Goal: Task Accomplishment & Management: Manage account settings

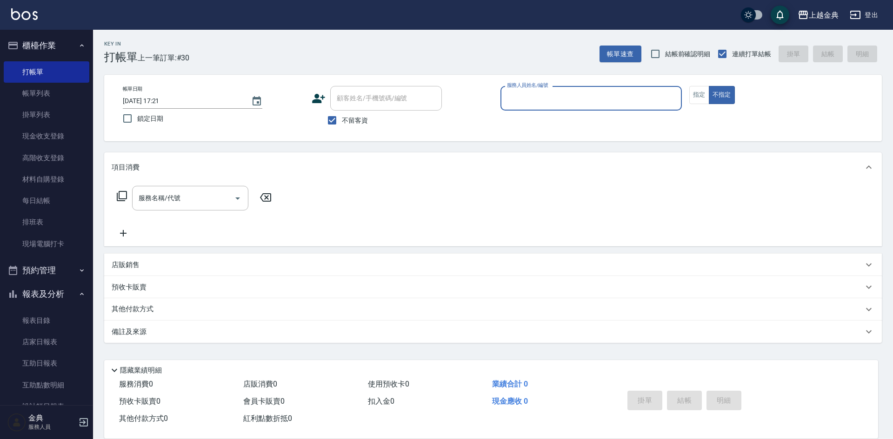
click at [552, 99] on input "服務人員姓名/編號" at bounding box center [590, 98] width 173 height 16
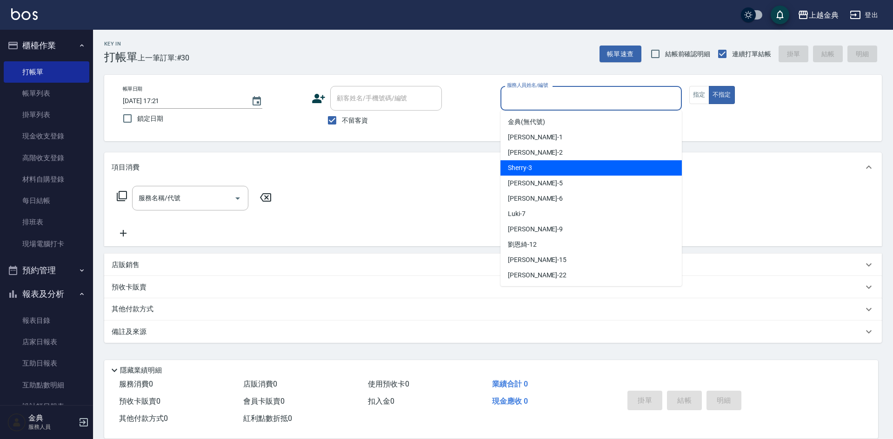
click at [548, 162] on div "Sherry -3" at bounding box center [590, 167] width 181 height 15
type input "Sherry-3"
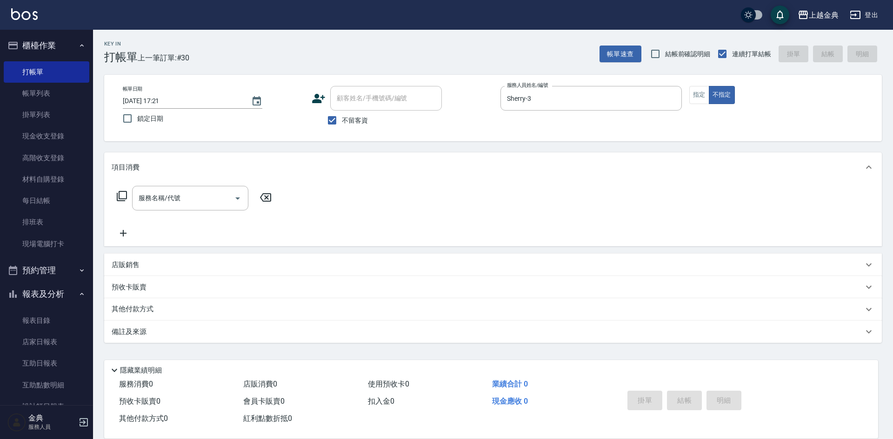
click at [126, 194] on icon at bounding box center [121, 196] width 11 height 11
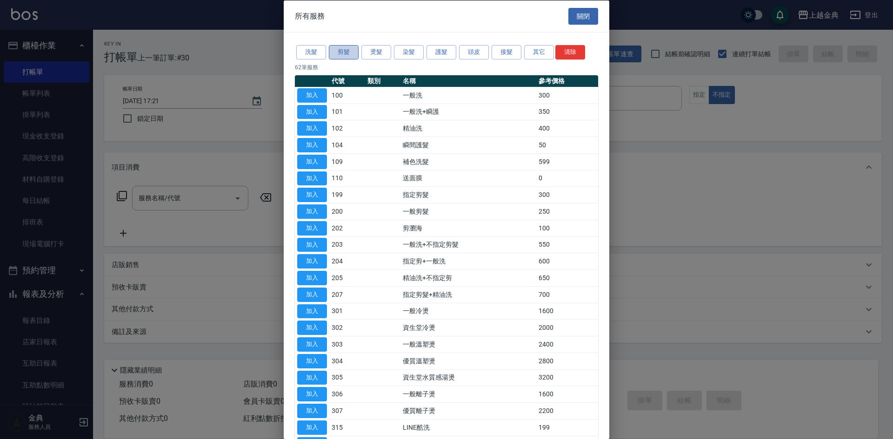
click at [344, 46] on button "剪髮" at bounding box center [344, 52] width 30 height 14
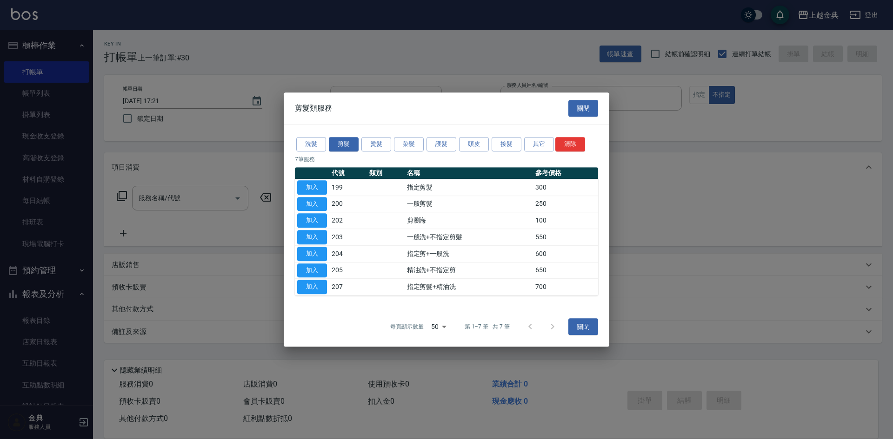
click at [321, 264] on button "加入" at bounding box center [312, 271] width 30 height 14
type input "精油洗+不指定剪(205)"
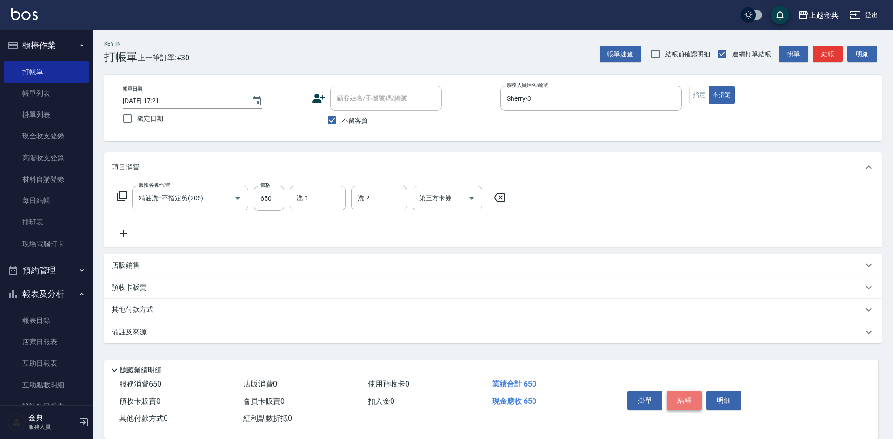
click at [688, 394] on button "結帳" at bounding box center [684, 401] width 35 height 20
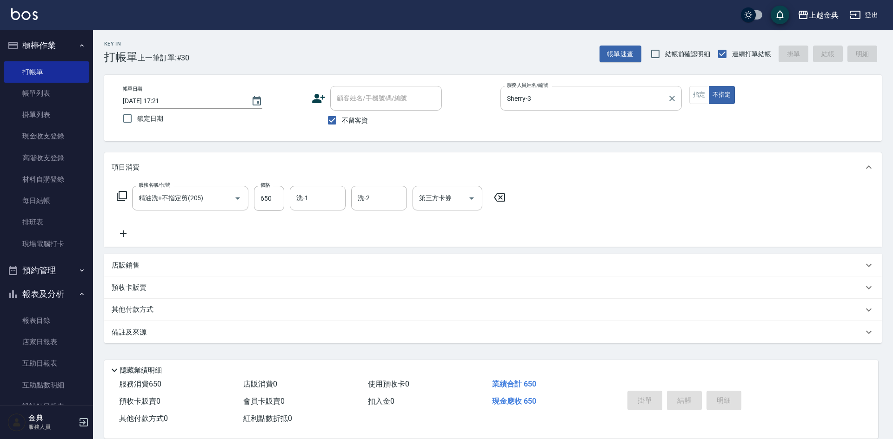
type input "[DATE] 17:58"
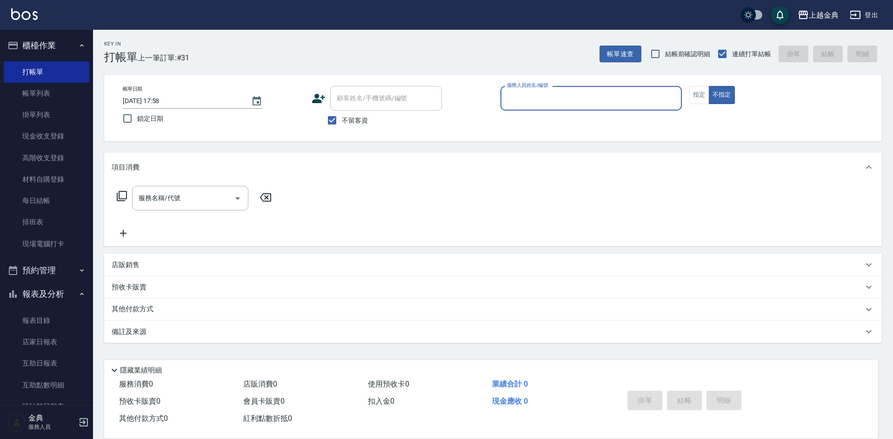
click at [558, 96] on input "服務人員姓名/編號" at bounding box center [590, 98] width 173 height 16
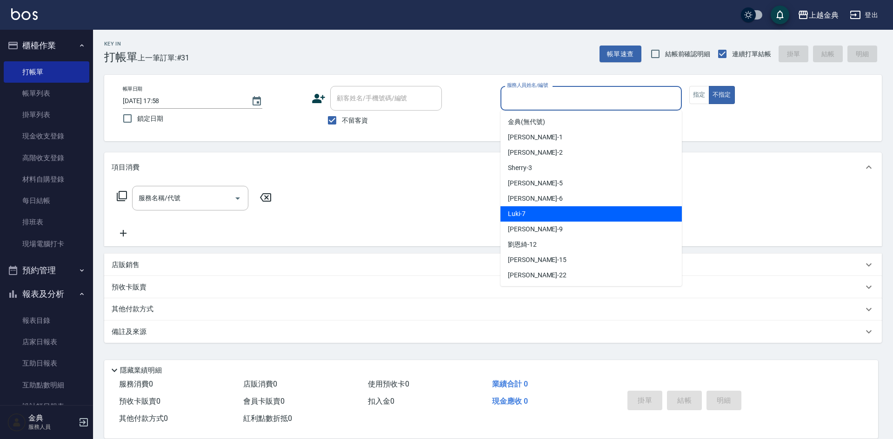
click at [584, 214] on div "Luki -7" at bounding box center [590, 213] width 181 height 15
type input "Luki-7"
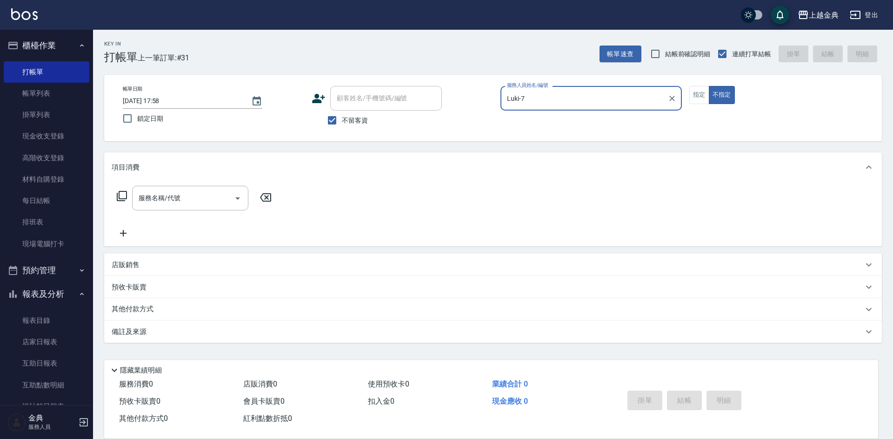
click at [126, 196] on icon at bounding box center [122, 196] width 10 height 10
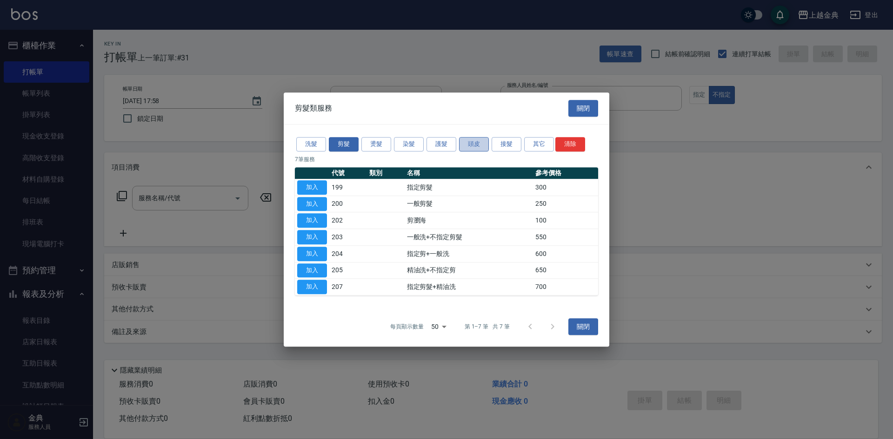
click at [478, 143] on button "頭皮" at bounding box center [474, 144] width 30 height 14
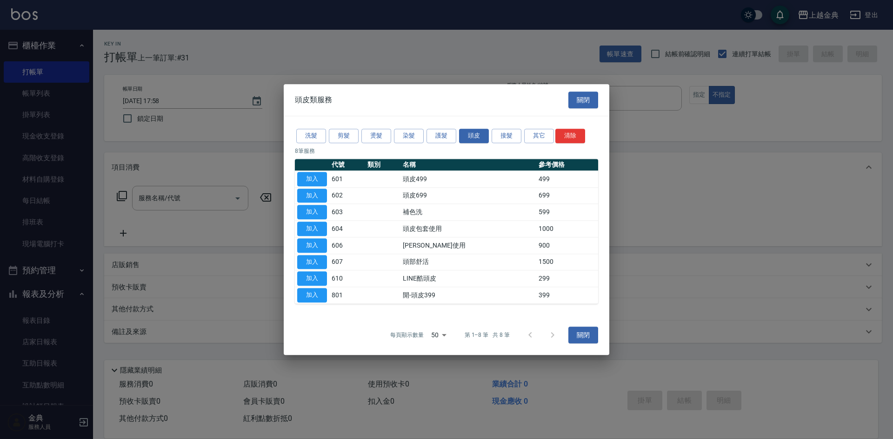
click at [306, 177] on button "加入" at bounding box center [312, 179] width 30 height 14
type input "頭皮499(601)"
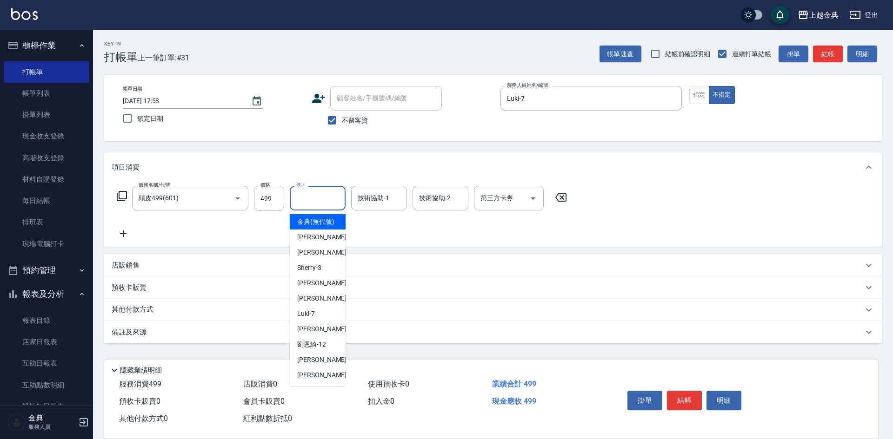
click at [320, 200] on input "洗-1" at bounding box center [317, 198] width 47 height 16
click at [325, 322] on div "Luki -7" at bounding box center [318, 313] width 56 height 15
type input "Luki-7"
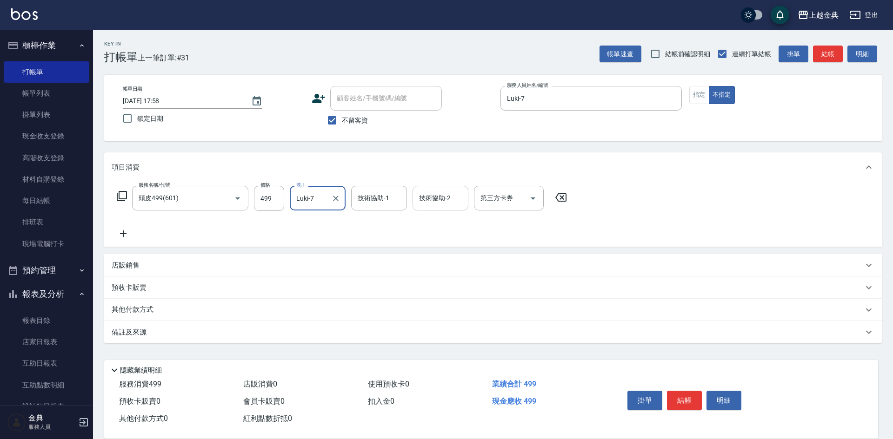
click at [440, 194] on input "技術協助-2" at bounding box center [440, 198] width 47 height 16
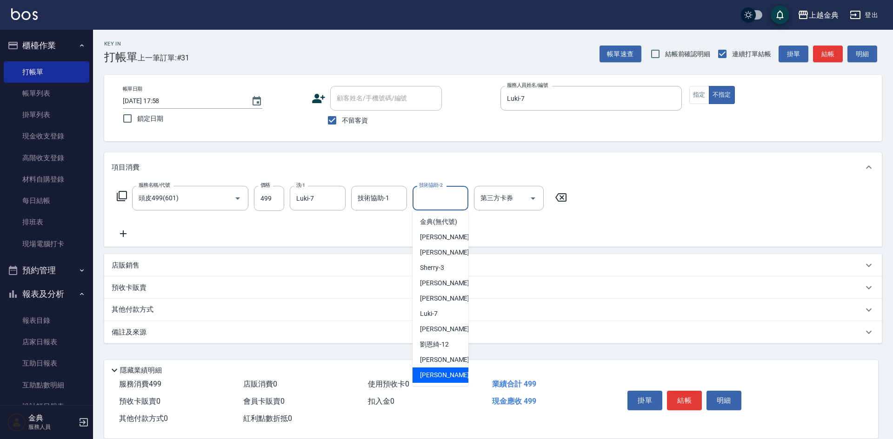
click at [450, 379] on div "[PERSON_NAME] -22" at bounding box center [440, 375] width 56 height 15
type input "[PERSON_NAME]-22"
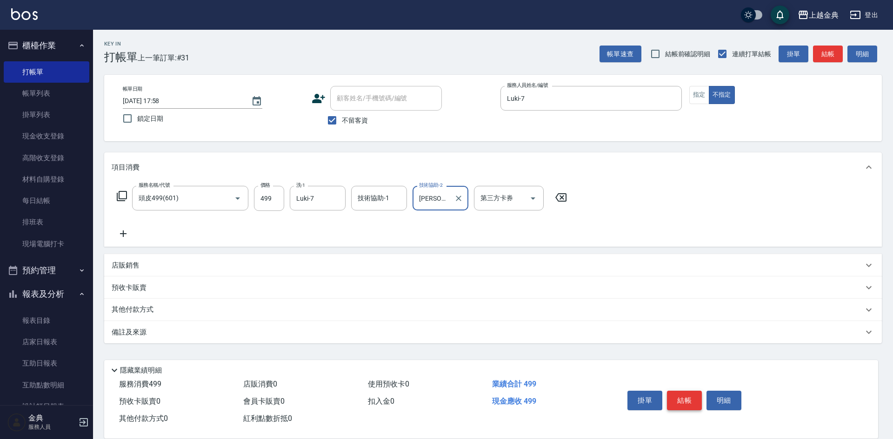
click at [678, 395] on button "結帳" at bounding box center [684, 401] width 35 height 20
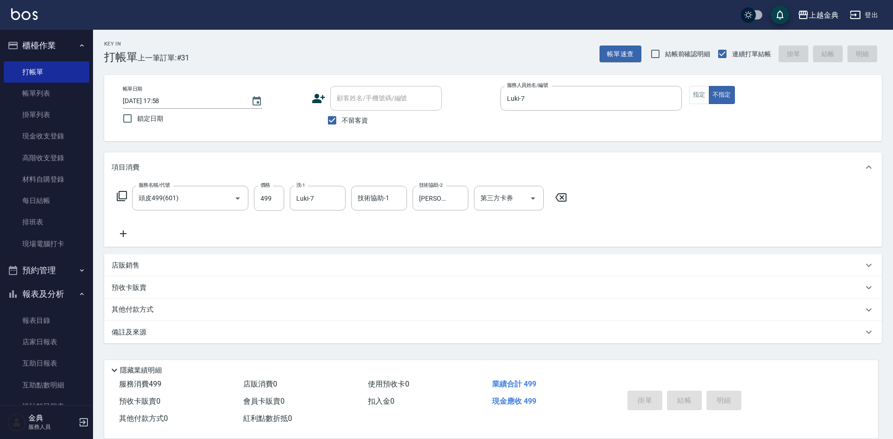
type input "[DATE] 17:59"
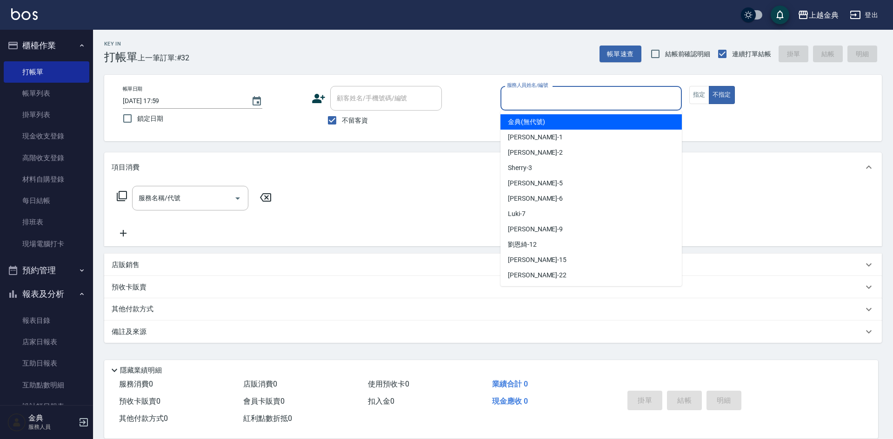
click at [618, 99] on input "服務人員姓名/編號" at bounding box center [590, 98] width 173 height 16
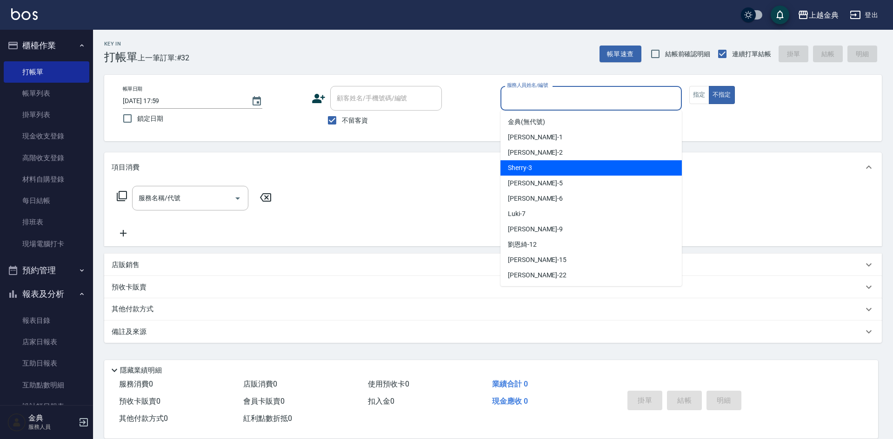
drag, startPoint x: 595, startPoint y: 160, endPoint x: 502, endPoint y: 149, distance: 93.7
click at [595, 160] on div "Sherry -3" at bounding box center [590, 167] width 181 height 15
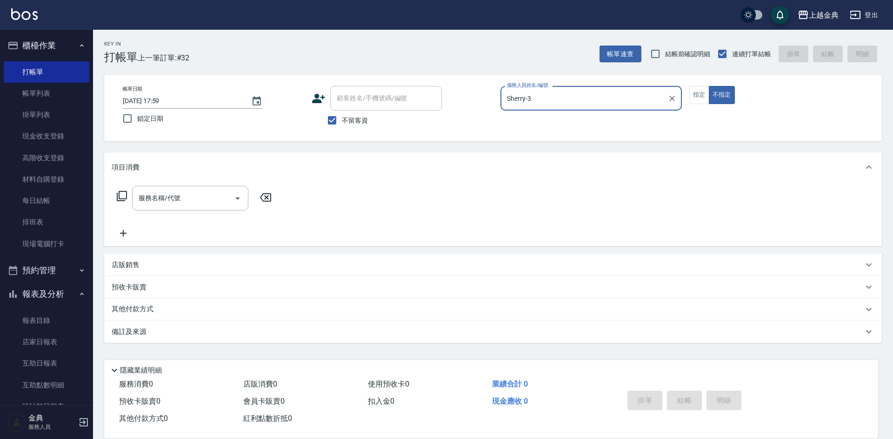
click at [554, 99] on input "Sherry-3" at bounding box center [583, 98] width 159 height 16
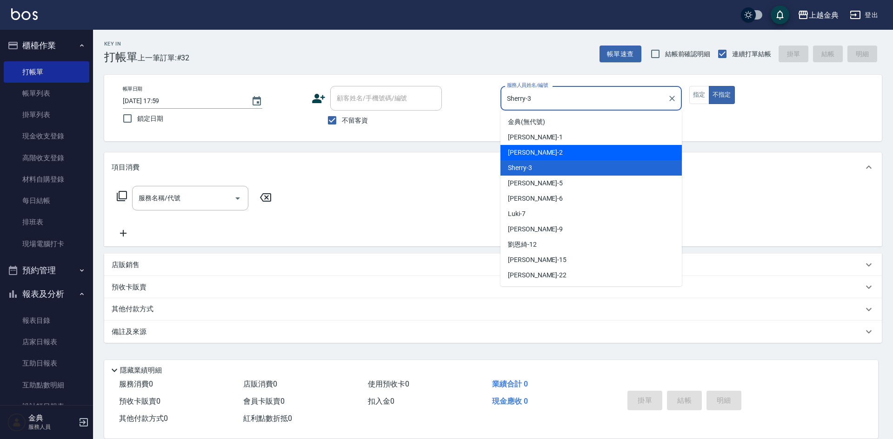
click at [531, 150] on div "Cindy -2" at bounding box center [590, 152] width 181 height 15
type input "Cindy-2"
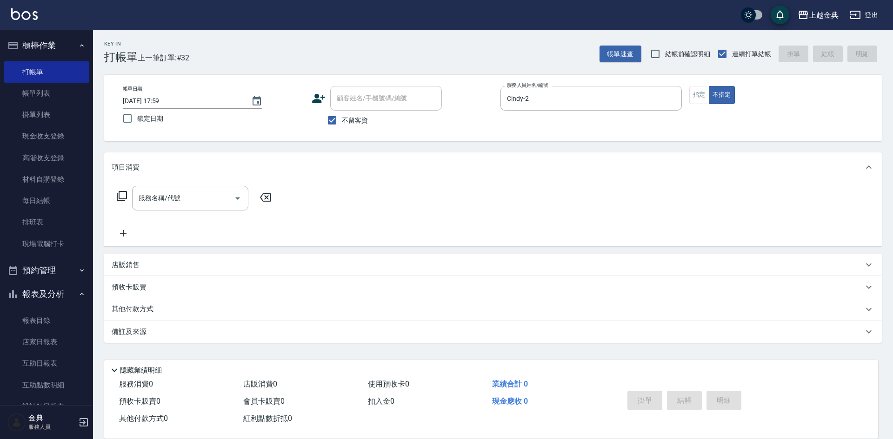
click at [122, 197] on icon at bounding box center [121, 196] width 11 height 11
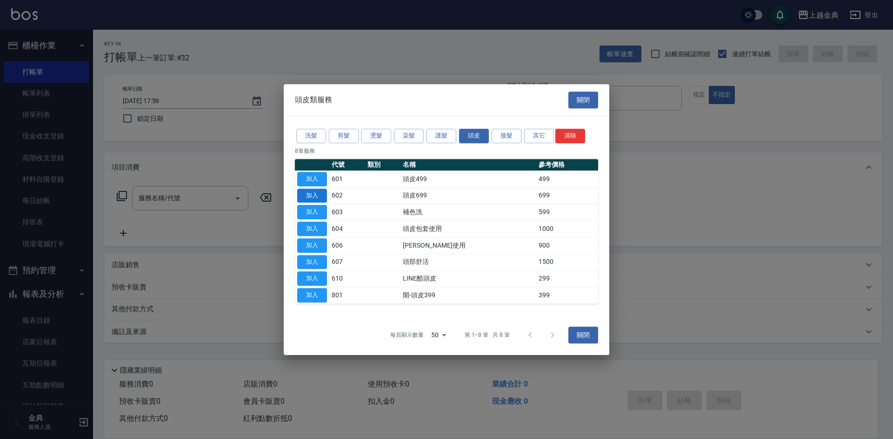
click at [317, 195] on button "加入" at bounding box center [312, 196] width 30 height 14
type input "頭皮699(602)"
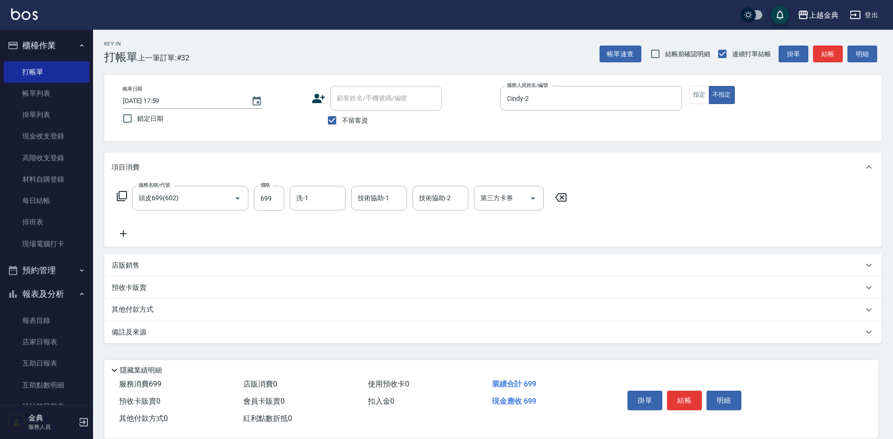
click at [123, 196] on icon at bounding box center [121, 196] width 11 height 11
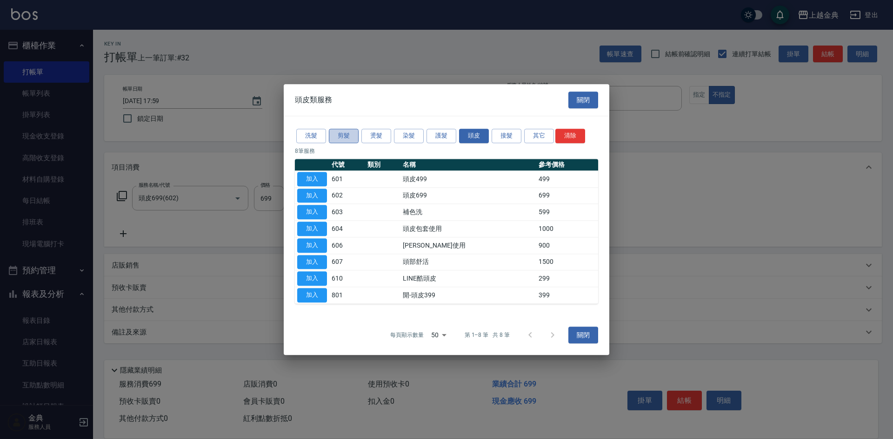
click at [350, 132] on button "剪髮" at bounding box center [344, 136] width 30 height 14
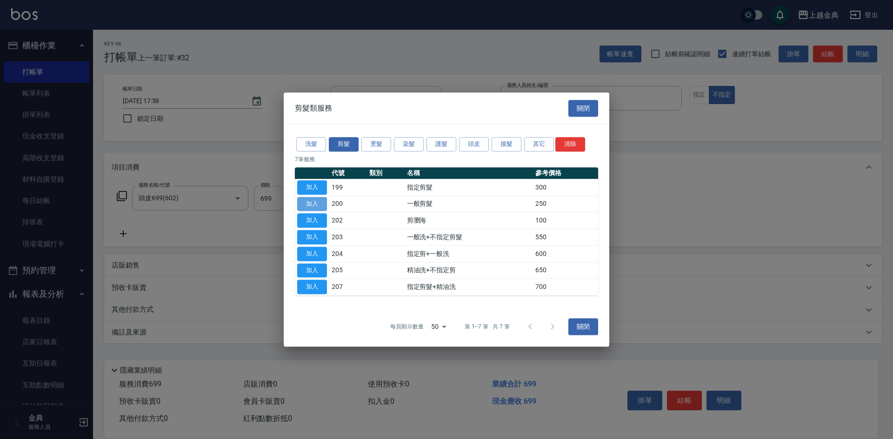
click at [316, 200] on button "加入" at bounding box center [312, 204] width 30 height 14
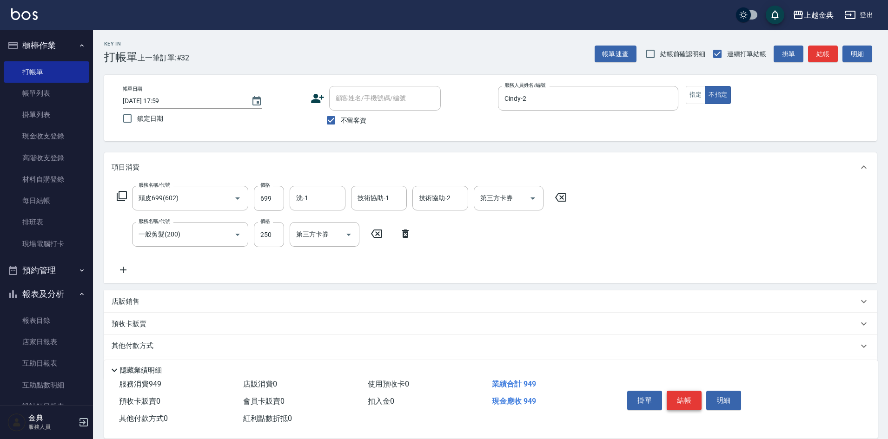
click at [680, 399] on button "結帳" at bounding box center [684, 401] width 35 height 20
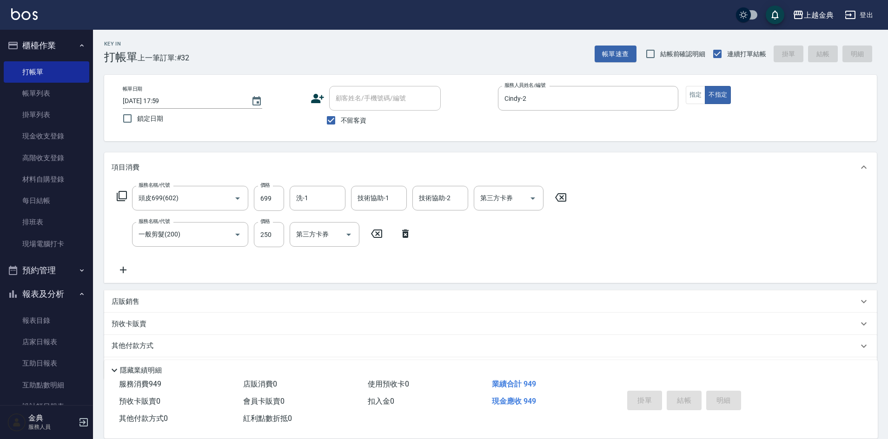
type input "[DATE] 18:22"
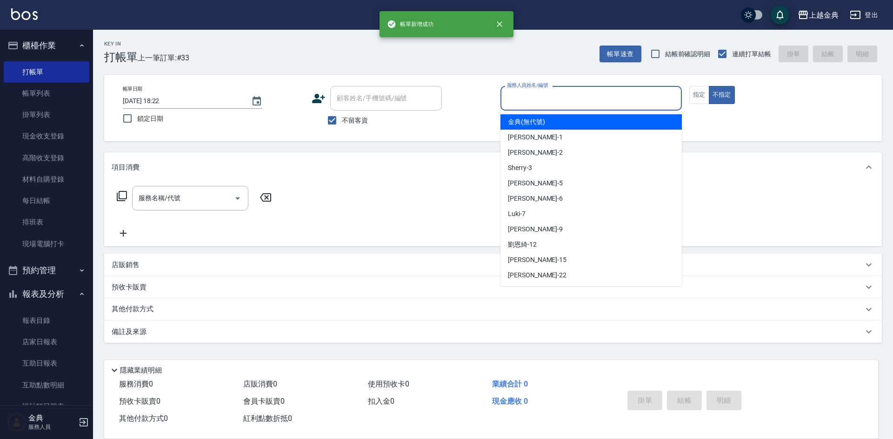
click at [615, 97] on input "服務人員姓名/編號" at bounding box center [590, 98] width 173 height 16
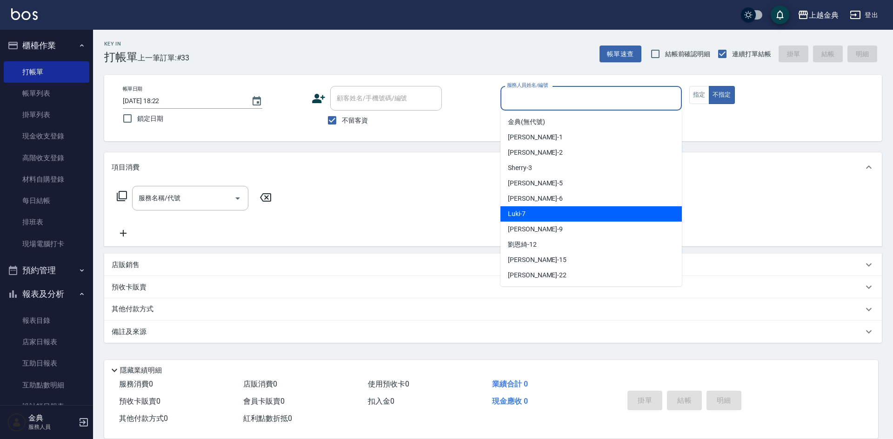
click at [585, 211] on div "Luki -7" at bounding box center [590, 213] width 181 height 15
type input "Luki-7"
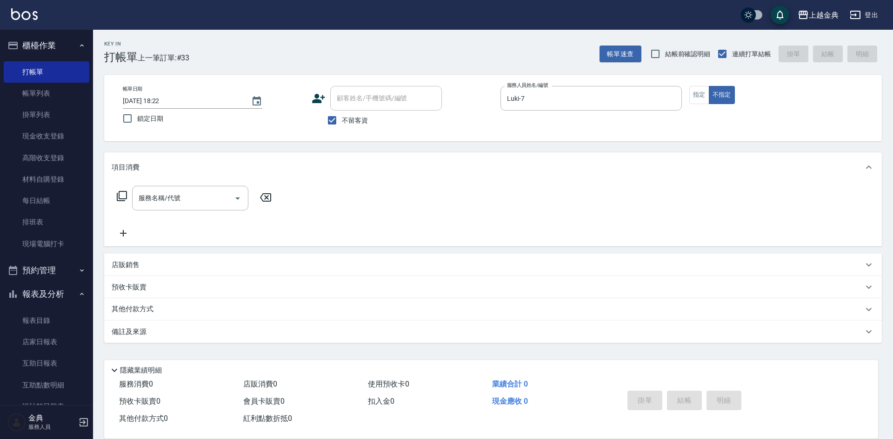
click at [123, 197] on icon at bounding box center [121, 196] width 11 height 11
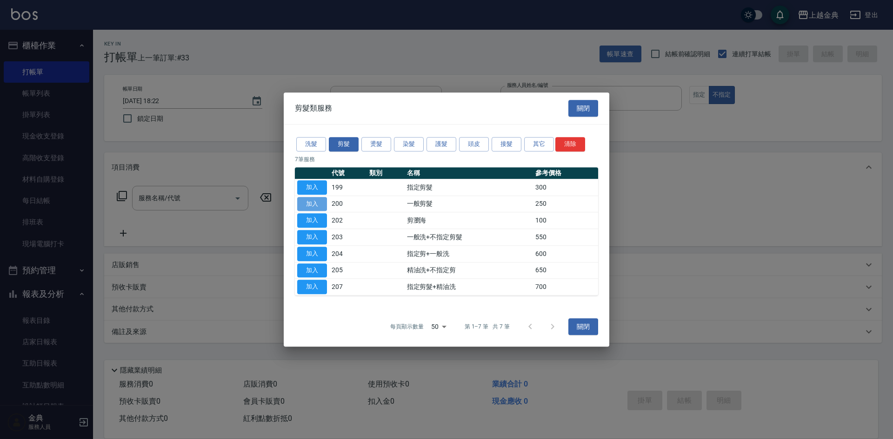
click at [317, 205] on button "加入" at bounding box center [312, 204] width 30 height 14
type input "一般剪髮(200)"
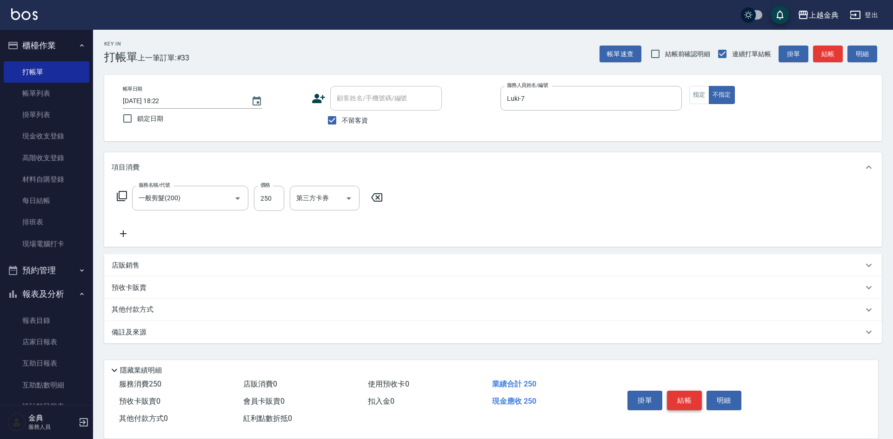
click at [696, 399] on button "結帳" at bounding box center [684, 401] width 35 height 20
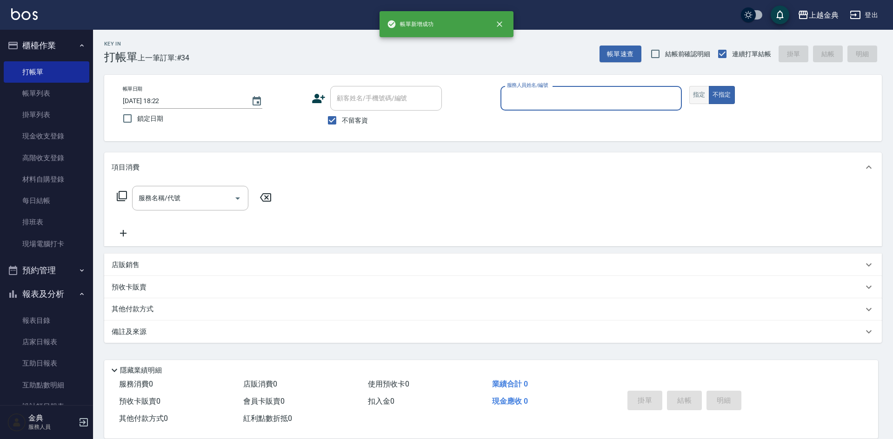
click at [704, 93] on button "指定" at bounding box center [699, 95] width 20 height 18
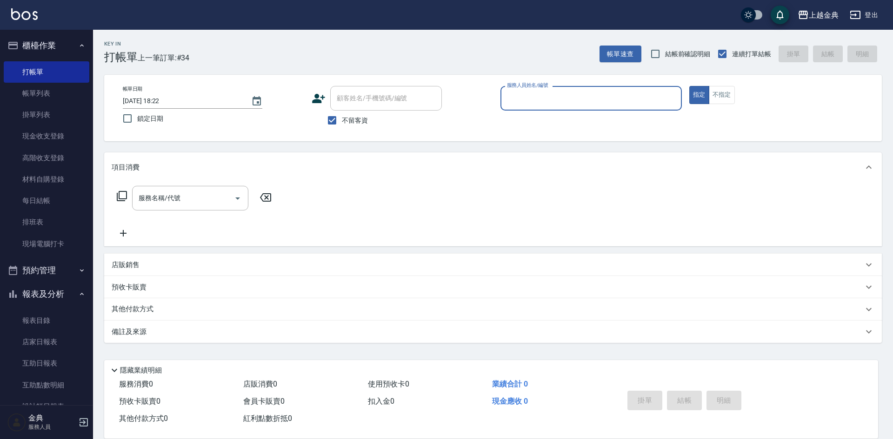
click at [654, 99] on input "服務人員姓名/編號" at bounding box center [590, 98] width 173 height 16
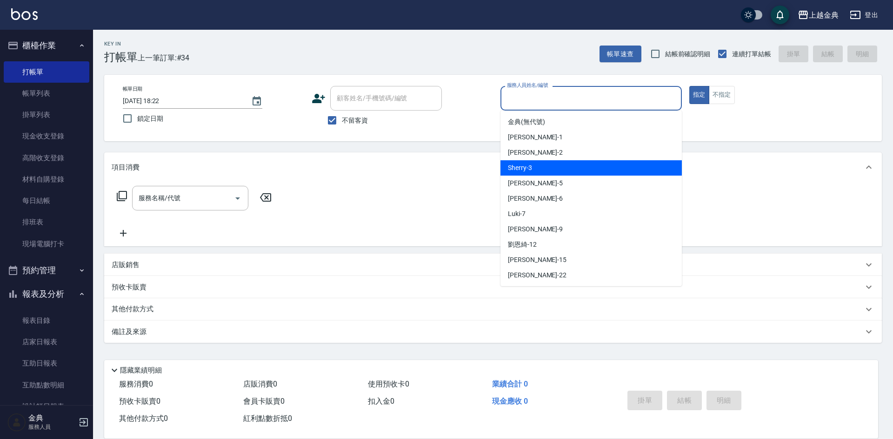
drag, startPoint x: 634, startPoint y: 164, endPoint x: 465, endPoint y: 202, distance: 173.0
click at [634, 164] on div "Sherry -3" at bounding box center [590, 167] width 181 height 15
type input "Sherry-3"
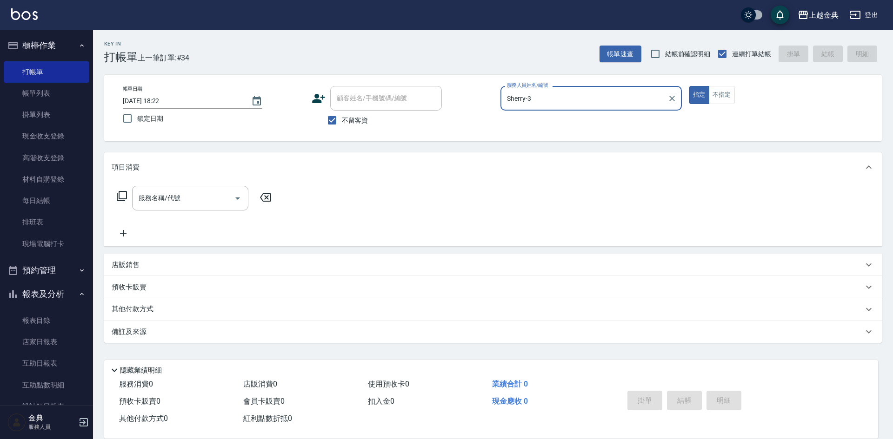
drag, startPoint x: 111, startPoint y: 195, endPoint x: 119, endPoint y: 198, distance: 7.8
click at [111, 196] on div "服務名稱/代號 服務名稱/代號" at bounding box center [492, 214] width 777 height 64
click at [119, 198] on icon at bounding box center [122, 196] width 10 height 10
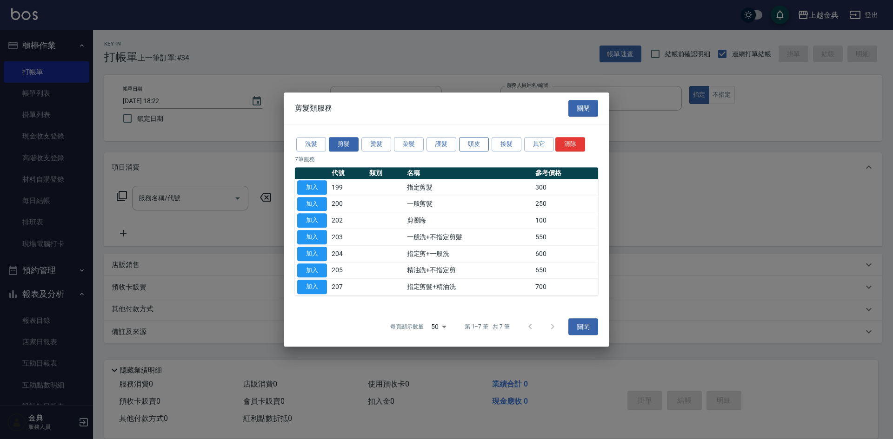
click at [470, 146] on button "頭皮" at bounding box center [474, 144] width 30 height 14
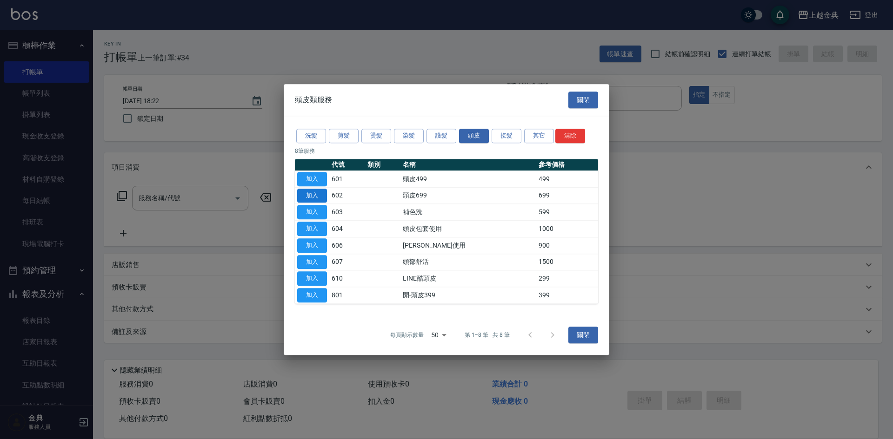
click at [319, 195] on button "加入" at bounding box center [312, 196] width 30 height 14
type input "頭皮699(602)"
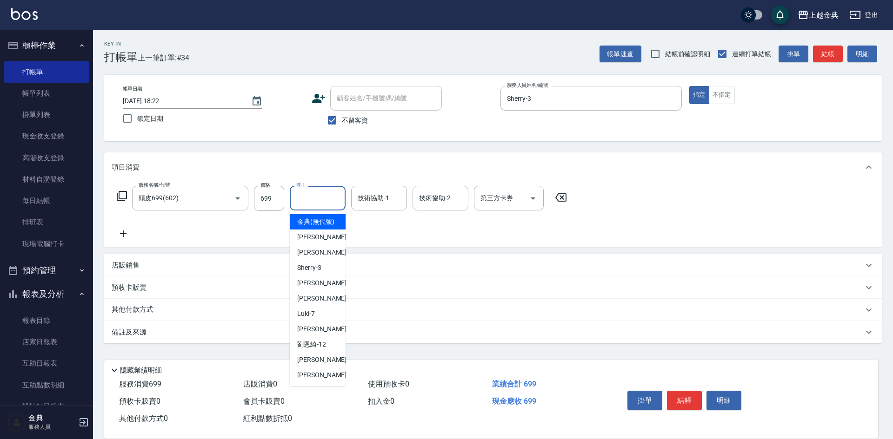
click at [310, 204] on input "洗-1" at bounding box center [317, 198] width 47 height 16
click at [327, 383] on div "[PERSON_NAME] -22" at bounding box center [318, 375] width 56 height 15
type input "[PERSON_NAME]-22"
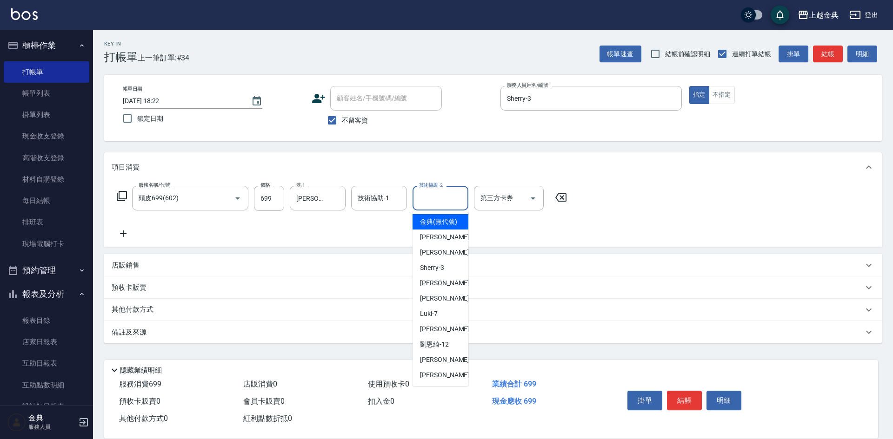
click at [440, 202] on input "技術協助-2" at bounding box center [440, 198] width 47 height 16
drag, startPoint x: 444, startPoint y: 274, endPoint x: 511, endPoint y: 330, distance: 87.5
click at [444, 276] on div "Sherry -3" at bounding box center [440, 267] width 56 height 15
type input "Sherry-3"
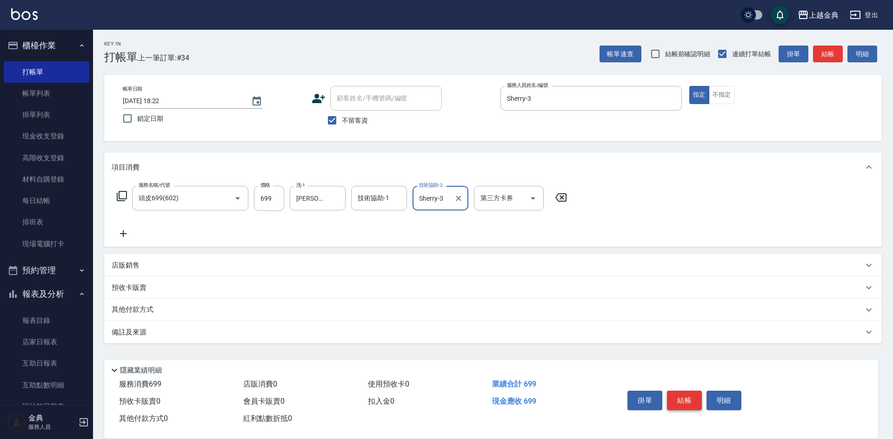
click at [689, 394] on button "結帳" at bounding box center [684, 401] width 35 height 20
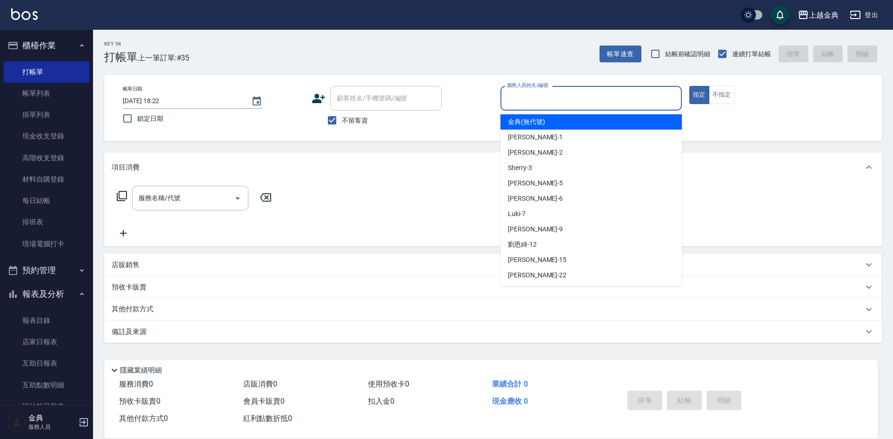
click at [550, 95] on input "服務人員姓名/編號" at bounding box center [590, 98] width 173 height 16
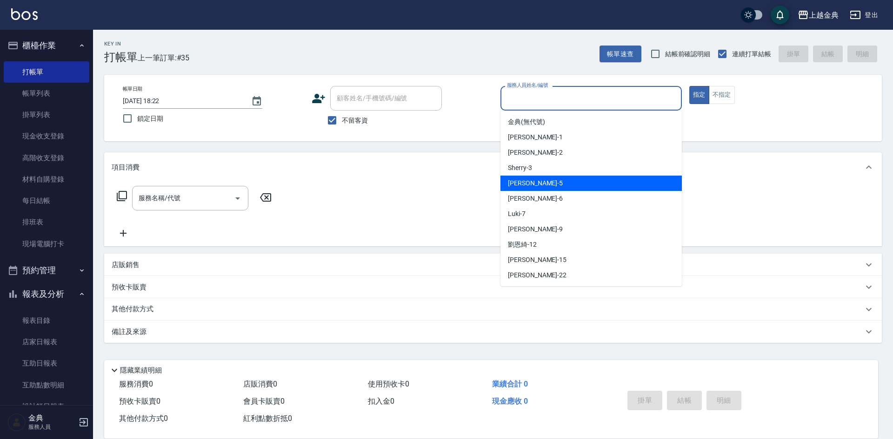
click at [566, 183] on div "[PERSON_NAME] -5" at bounding box center [590, 183] width 181 height 15
type input "[PERSON_NAME]-5"
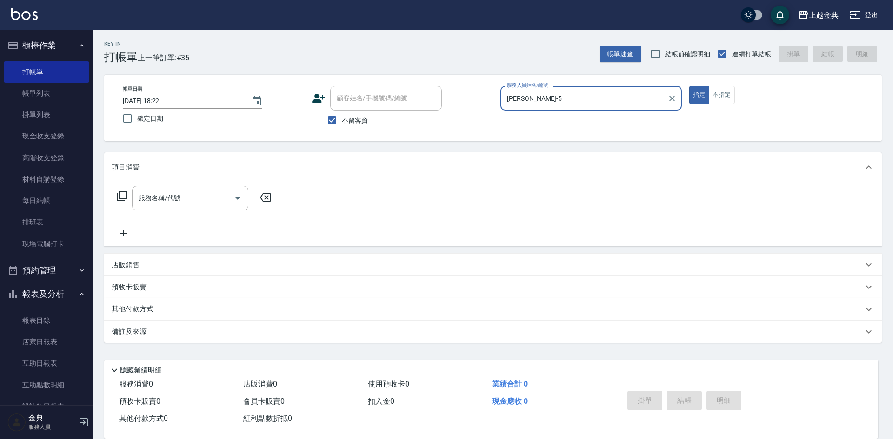
click at [123, 195] on icon at bounding box center [121, 196] width 11 height 11
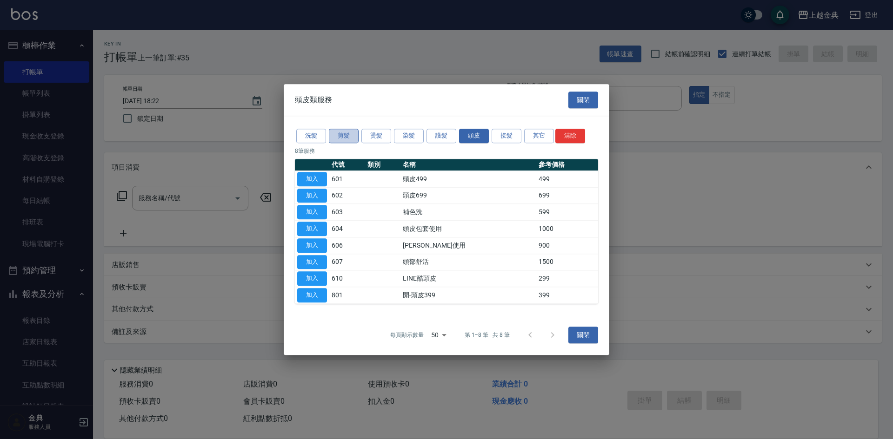
click at [350, 135] on button "剪髮" at bounding box center [344, 136] width 30 height 14
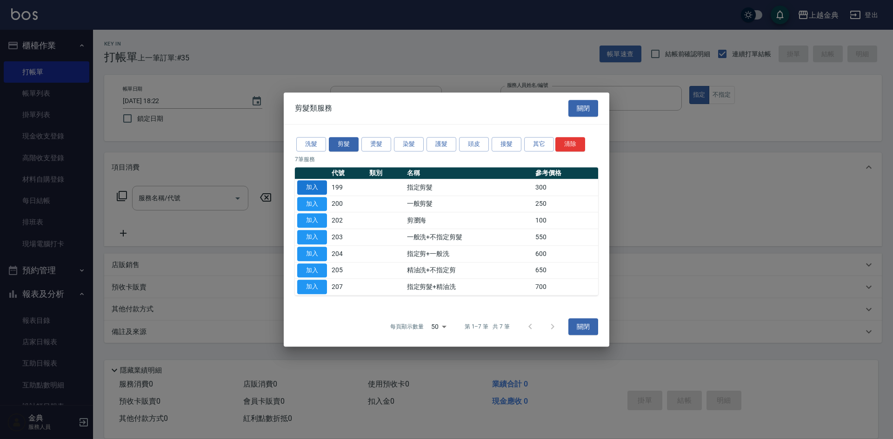
click at [324, 183] on button "加入" at bounding box center [312, 187] width 30 height 14
type input "指定剪髮(199)"
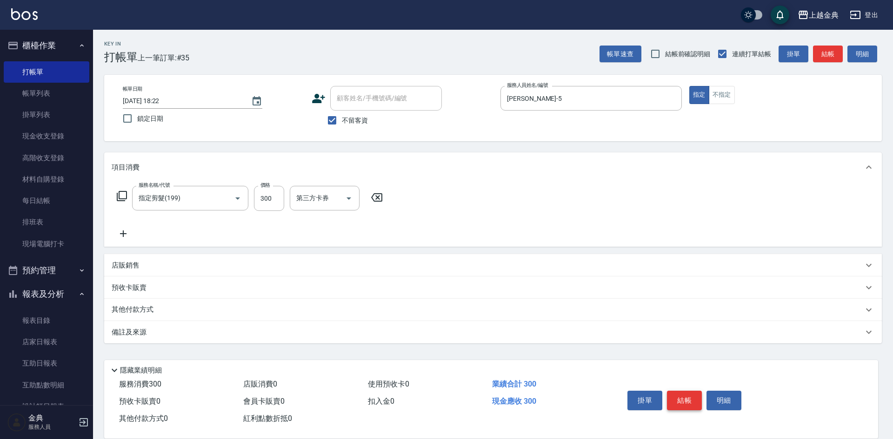
click at [687, 393] on button "結帳" at bounding box center [684, 401] width 35 height 20
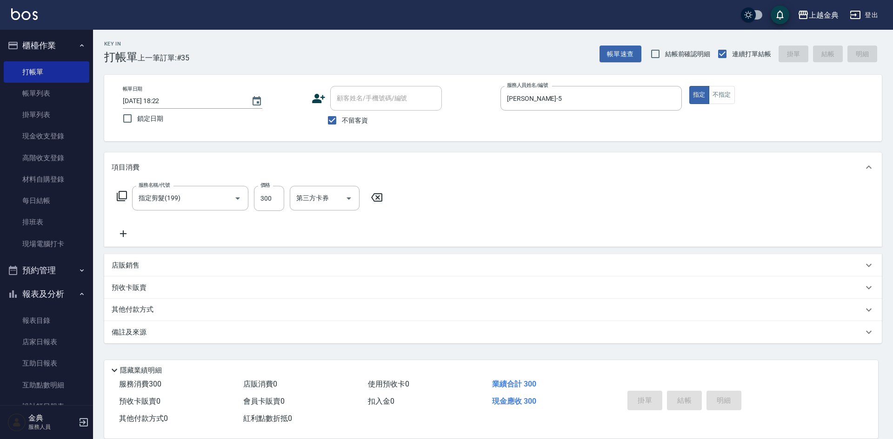
type input "[DATE] 18:23"
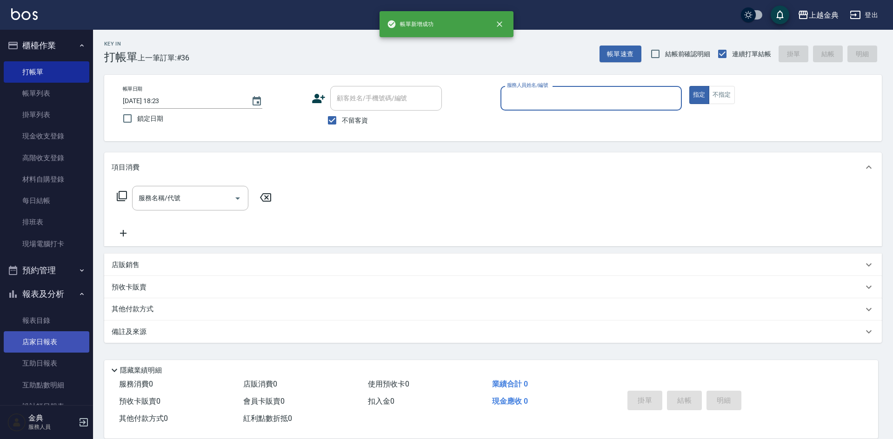
click at [43, 337] on link "店家日報表" at bounding box center [47, 341] width 86 height 21
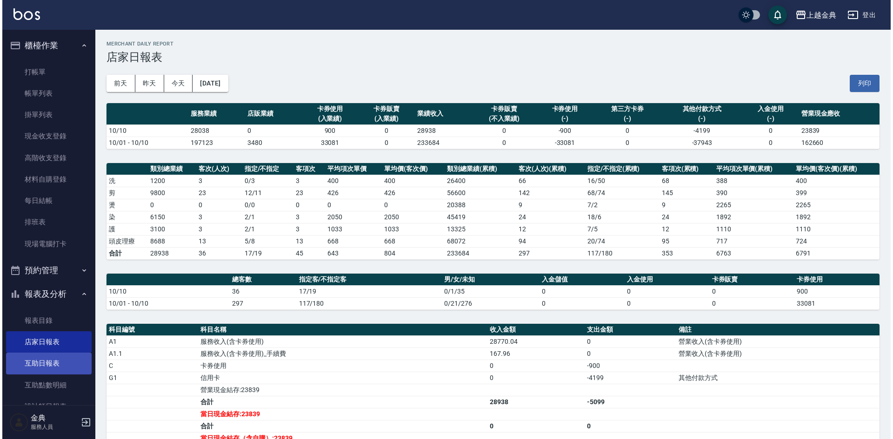
scroll to position [161, 0]
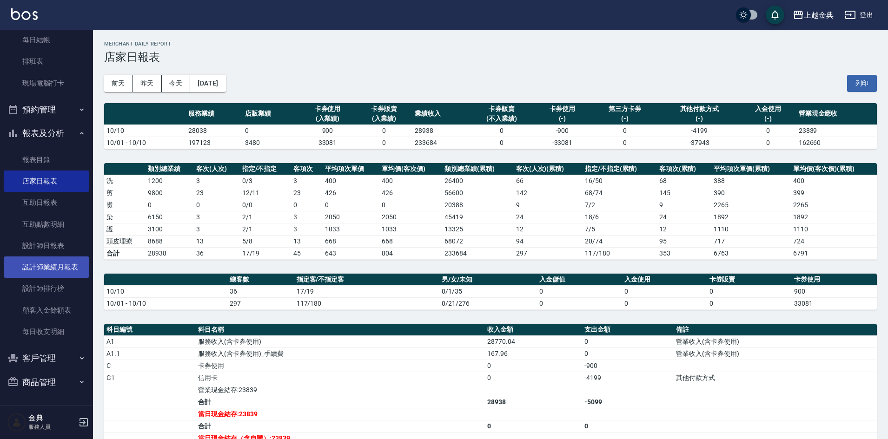
click at [65, 264] on link "設計師業績月報表" at bounding box center [47, 267] width 86 height 21
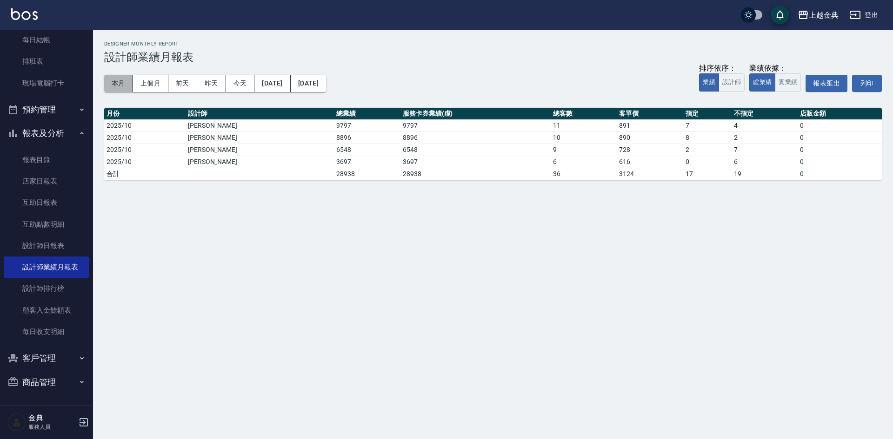
click at [125, 79] on button "本月" at bounding box center [118, 83] width 29 height 17
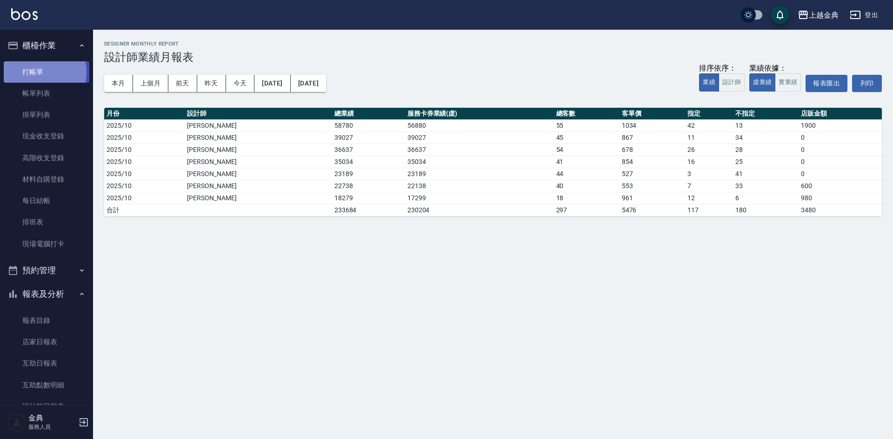
click at [38, 72] on link "打帳單" at bounding box center [47, 71] width 86 height 21
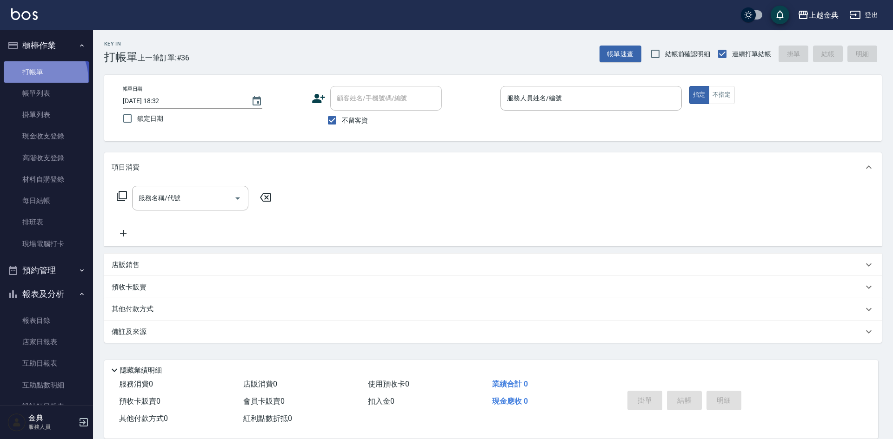
click at [33, 79] on link "打帳單" at bounding box center [47, 71] width 86 height 21
click at [26, 97] on link "帳單列表" at bounding box center [47, 93] width 86 height 21
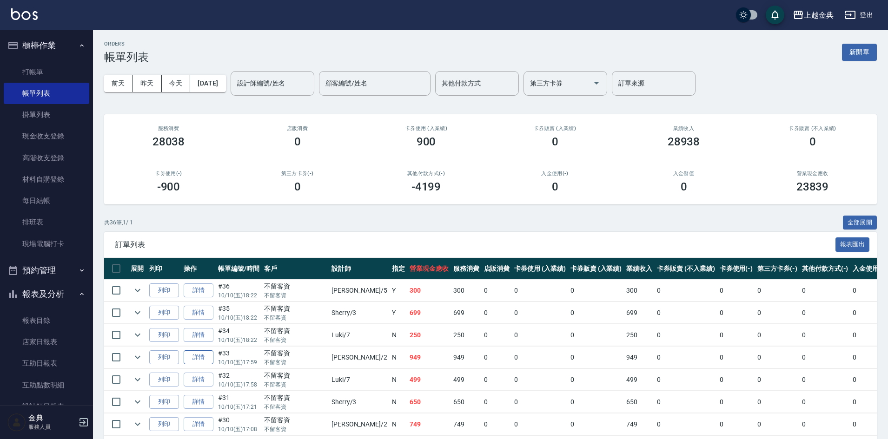
click at [204, 358] on link "詳情" at bounding box center [199, 358] width 30 height 14
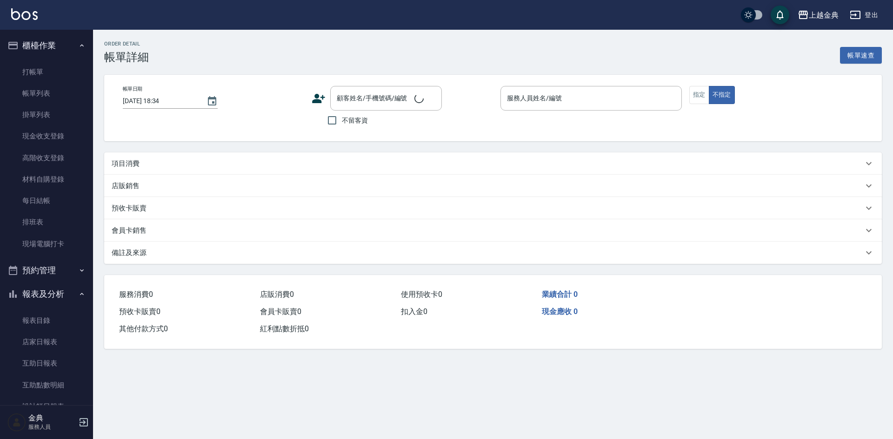
type input "[DATE] 17:59"
checkbox input "true"
type input "Cindy-2"
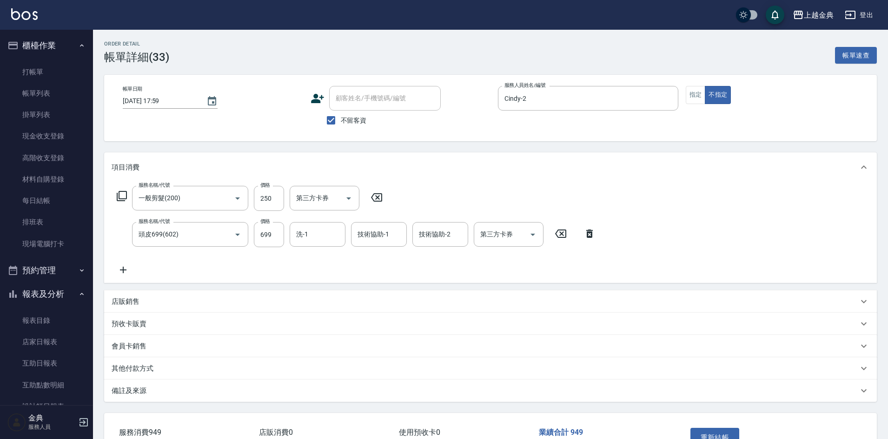
type input "一般剪髮(200)"
type input "頭皮699(602)"
click at [137, 300] on p "店販銷售" at bounding box center [126, 302] width 28 height 10
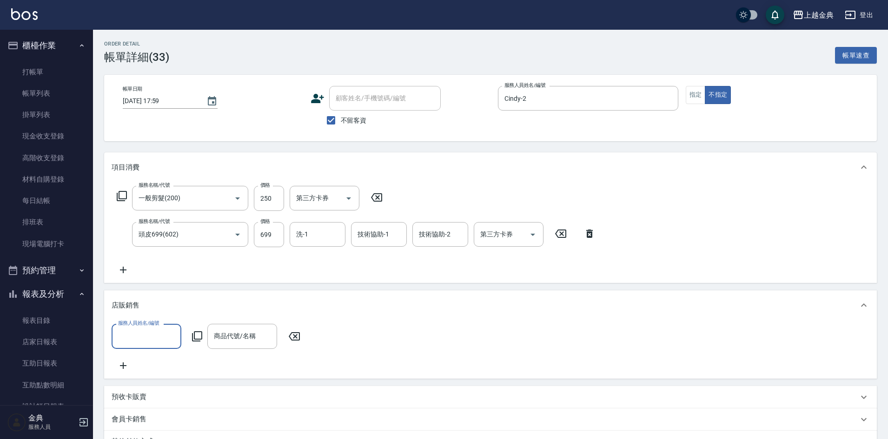
click at [134, 324] on label "服務人員姓名/編號" at bounding box center [138, 323] width 41 height 7
click at [134, 328] on input "服務人員姓名/編號" at bounding box center [146, 336] width 61 height 16
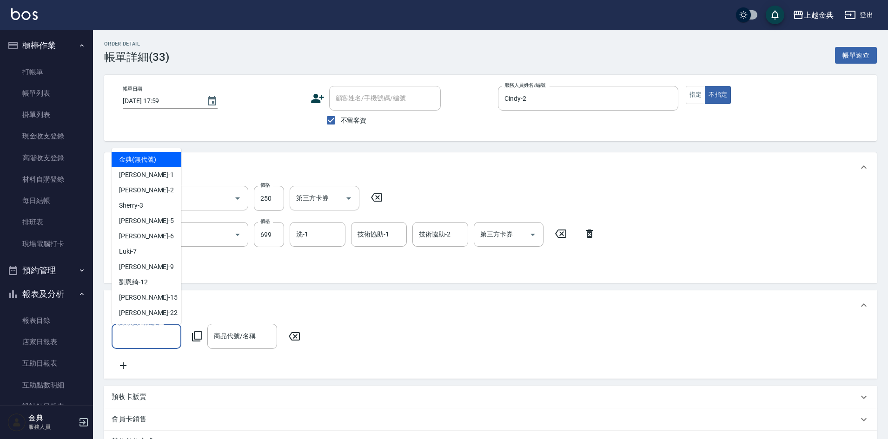
click at [132, 334] on input "服務人員姓名/編號" at bounding box center [146, 336] width 61 height 16
click at [152, 183] on div "Cindy -2" at bounding box center [147, 190] width 70 height 15
type input "Cindy-2"
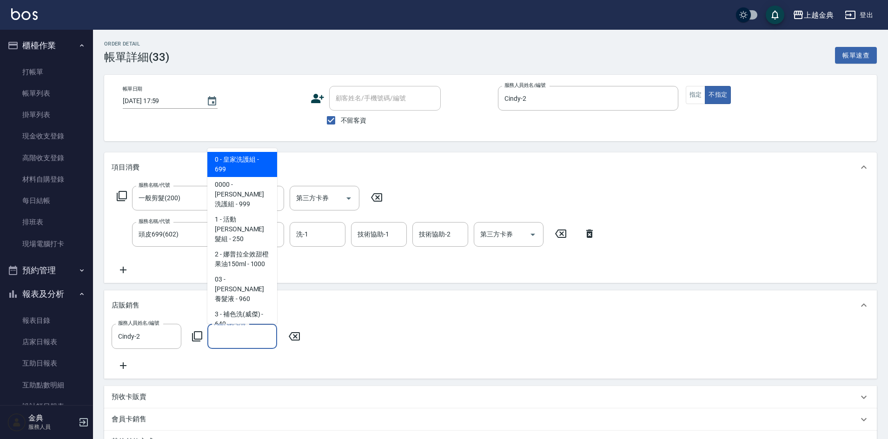
click at [239, 329] on div "商品代號/名稱 商品代號/名稱" at bounding box center [242, 336] width 70 height 25
click at [246, 338] on input "商品代號/名稱" at bounding box center [242, 336] width 61 height 16
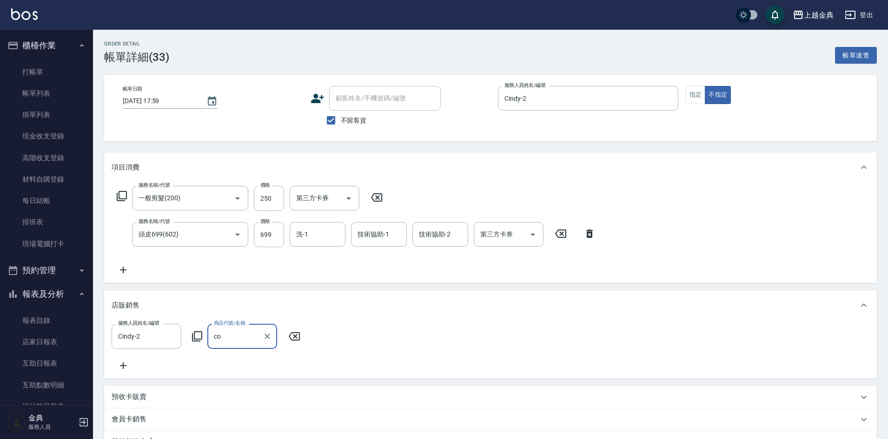
type input "c"
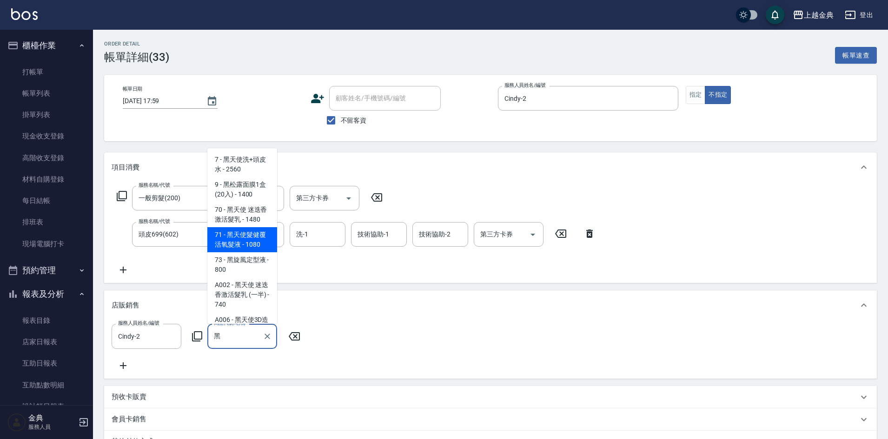
click at [247, 248] on span "71 - 黑天使髮健覆活氧髮液 - 1080" at bounding box center [242, 239] width 70 height 25
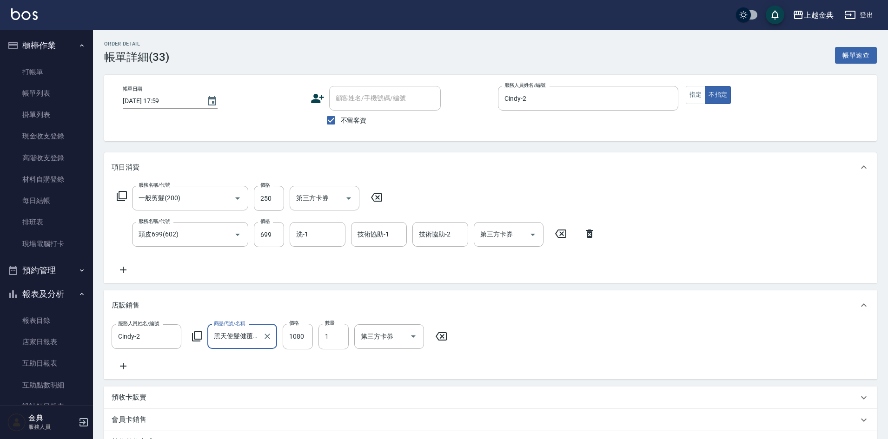
type input "黑天使髮健覆活氧髮液"
click at [330, 279] on div "服務名稱/代號 一般剪髮(200) 服務名稱/代號 價格 250 價格 第三方卡券 第三方卡券 服務名稱/代號 頭皮699(602) 服務名稱/代號 價格 6…" at bounding box center [490, 232] width 773 height 101
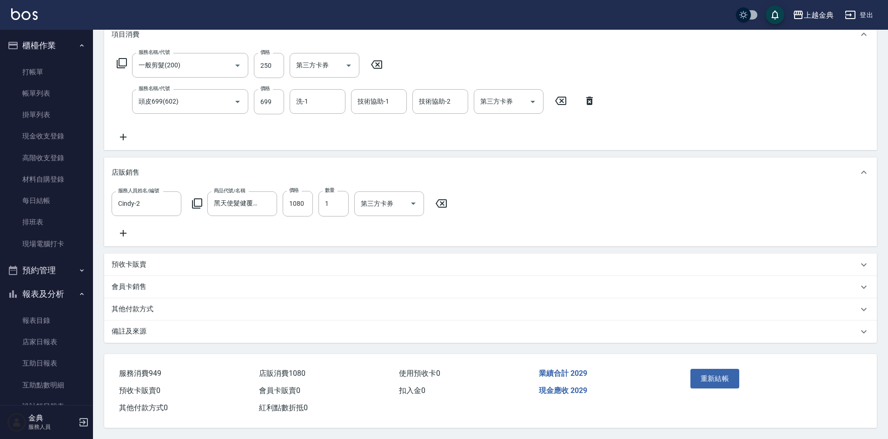
scroll to position [144, 0]
click at [709, 374] on button "重新結帳" at bounding box center [714, 379] width 49 height 20
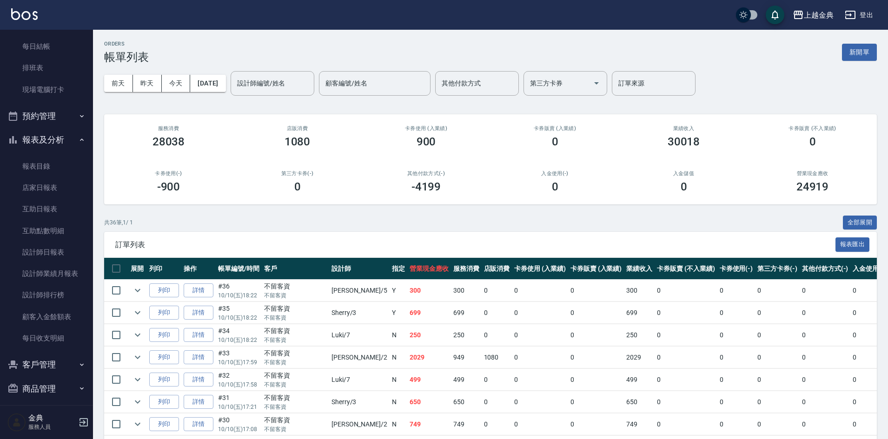
scroll to position [161, 0]
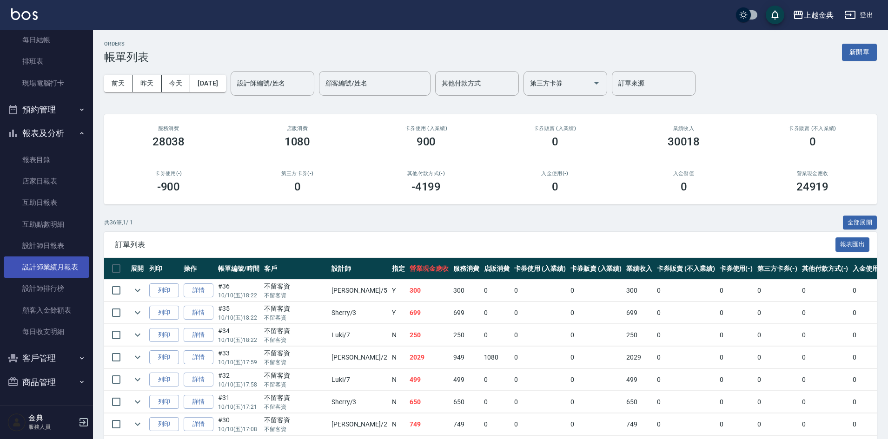
click at [59, 275] on link "設計師業績月報表" at bounding box center [47, 267] width 86 height 21
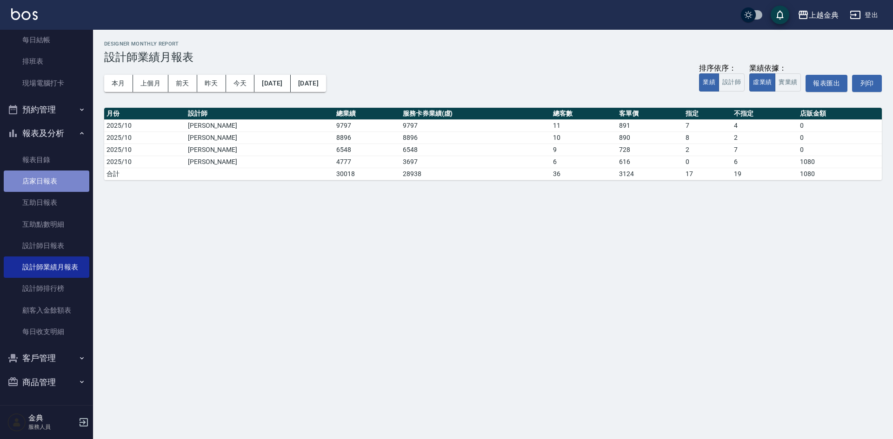
click at [53, 180] on link "店家日報表" at bounding box center [47, 181] width 86 height 21
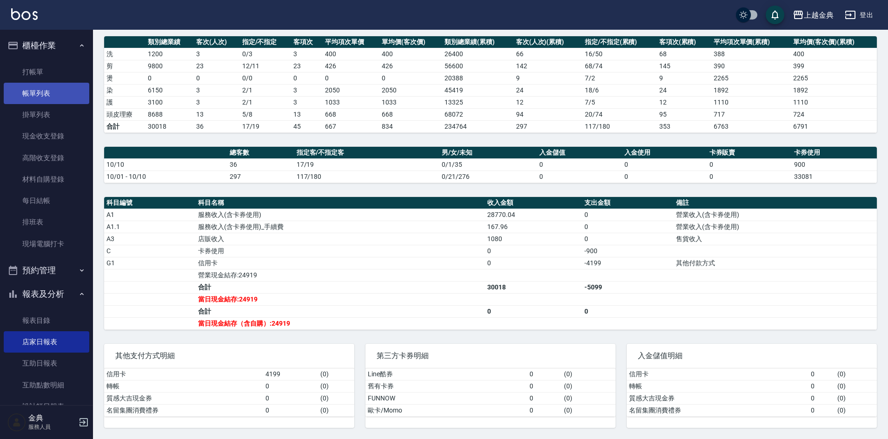
click at [56, 96] on link "帳單列表" at bounding box center [47, 93] width 86 height 21
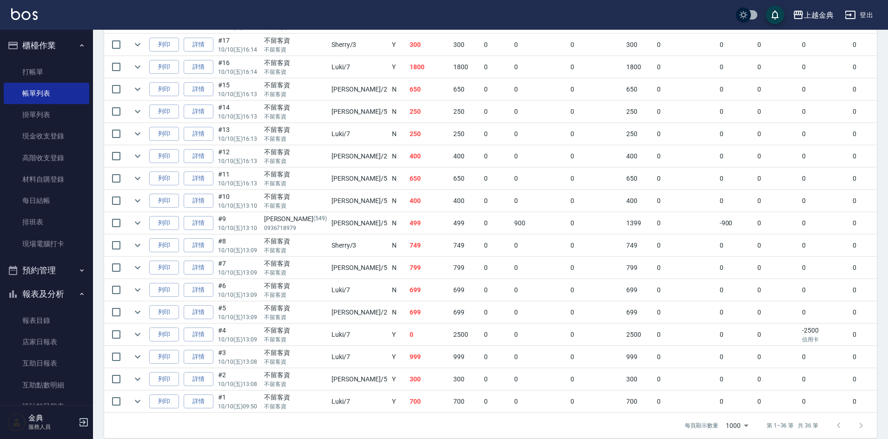
scroll to position [680, 0]
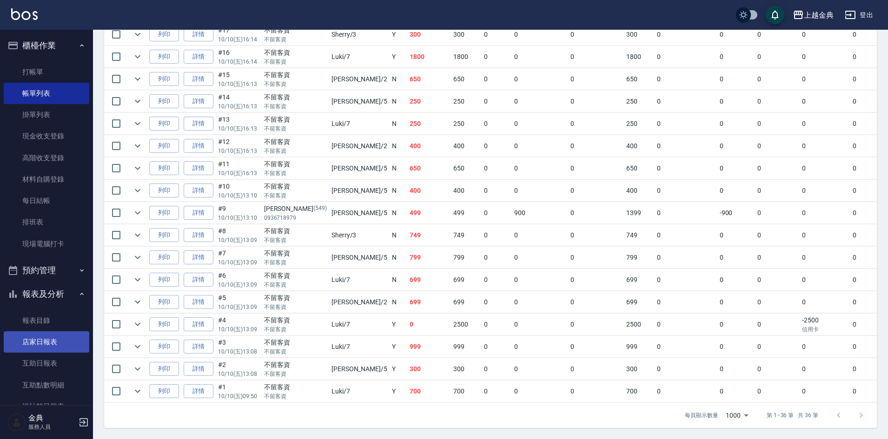
click at [59, 342] on link "店家日報表" at bounding box center [47, 341] width 86 height 21
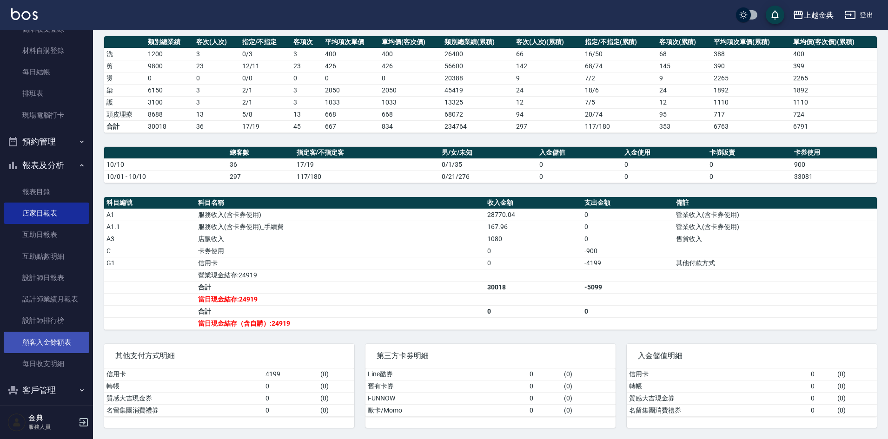
scroll to position [139, 0]
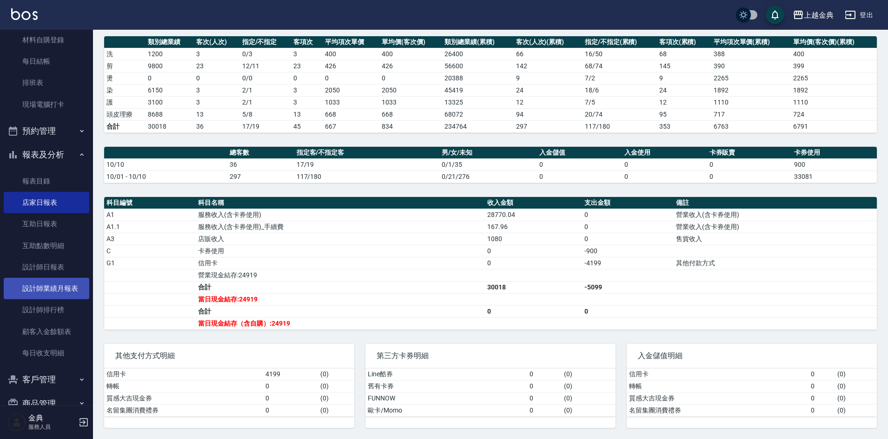
drag, startPoint x: 53, startPoint y: 274, endPoint x: 53, endPoint y: 279, distance: 5.1
click at [53, 274] on link "設計師日報表" at bounding box center [47, 267] width 86 height 21
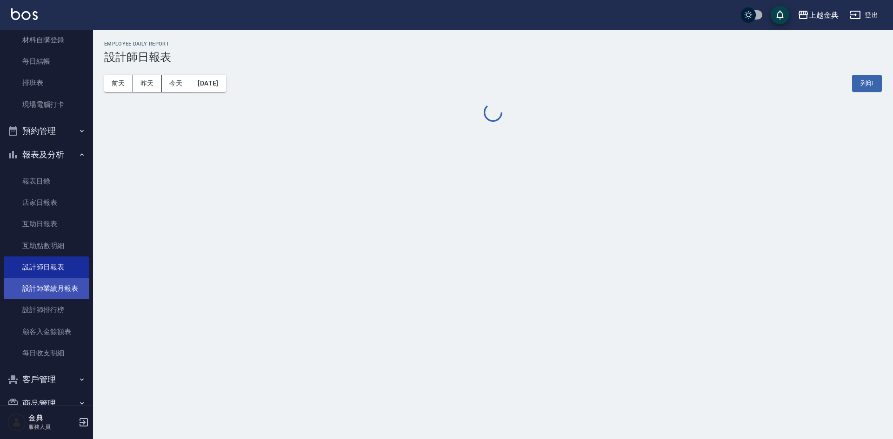
click at [53, 283] on link "設計師業績月報表" at bounding box center [47, 288] width 86 height 21
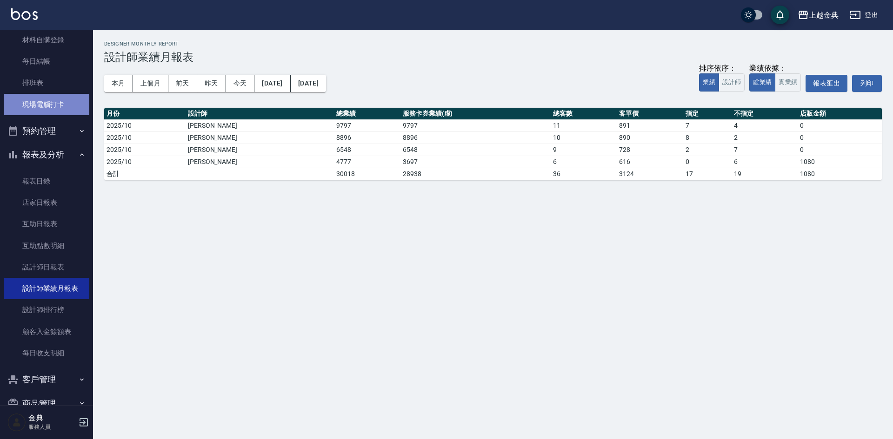
click at [56, 100] on link "現場電腦打卡" at bounding box center [47, 104] width 86 height 21
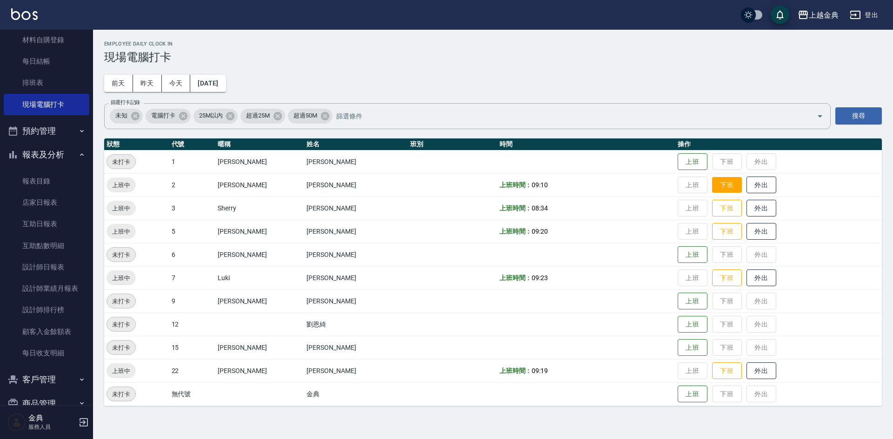
click at [716, 183] on button "下班" at bounding box center [727, 185] width 30 height 16
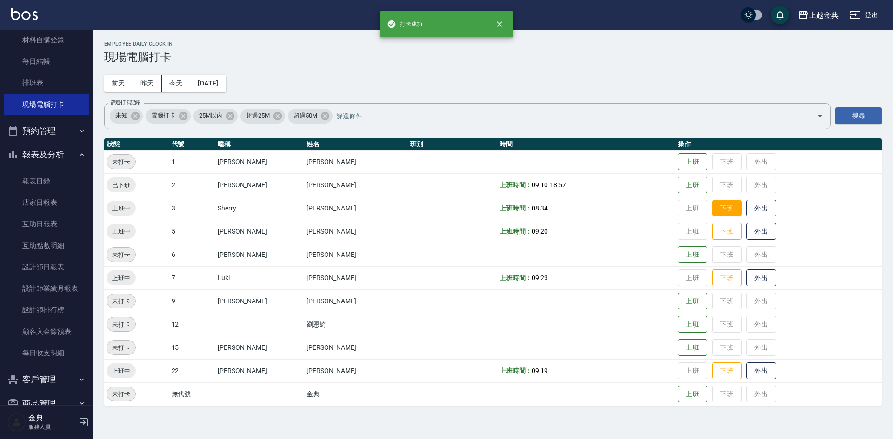
click at [720, 211] on button "下班" at bounding box center [727, 208] width 30 height 16
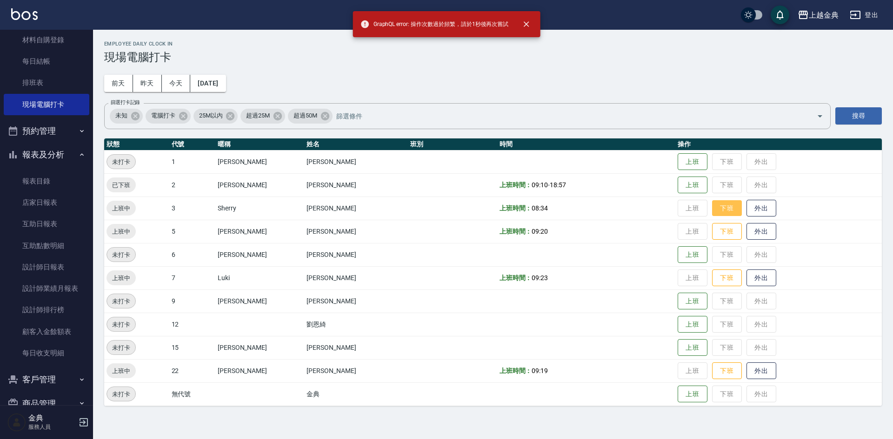
click at [715, 210] on button "下班" at bounding box center [727, 208] width 30 height 16
click at [715, 235] on button "下班" at bounding box center [727, 232] width 30 height 16
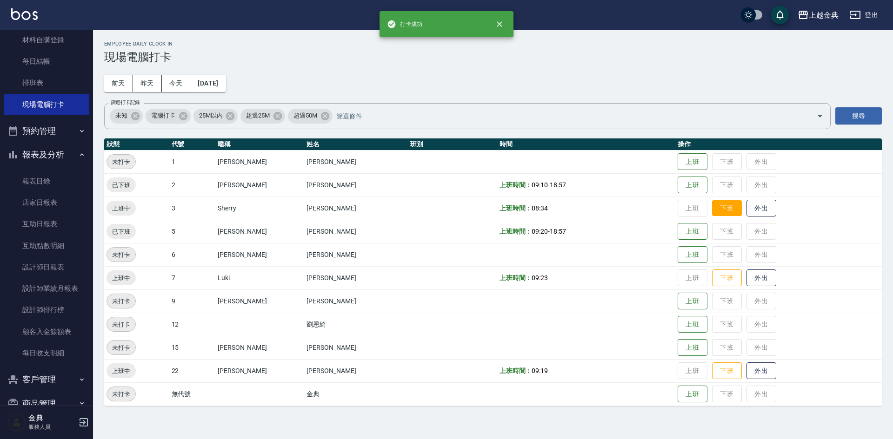
click at [712, 212] on button "下班" at bounding box center [727, 208] width 30 height 16
click at [722, 276] on button "下班" at bounding box center [727, 278] width 30 height 16
click at [718, 368] on button "下班" at bounding box center [727, 371] width 30 height 16
